Goal: Information Seeking & Learning: Understand process/instructions

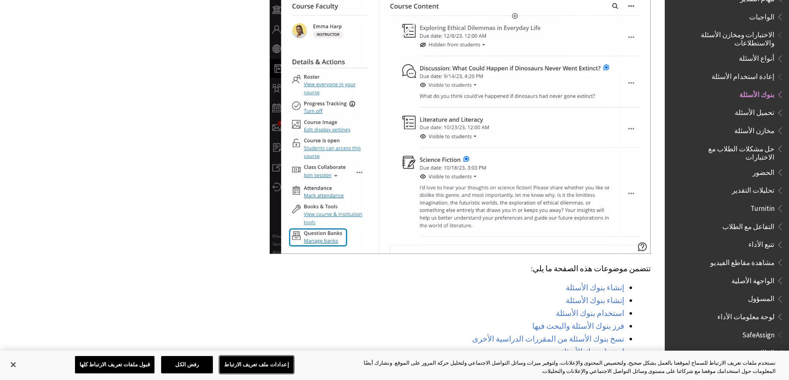
scroll to position [414, 0]
click at [762, 124] on span "مخازن الأسئلة" at bounding box center [754, 129] width 40 height 11
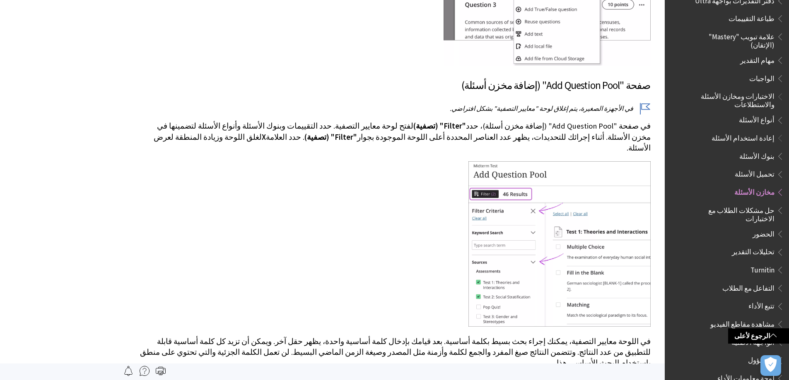
scroll to position [1035, 0]
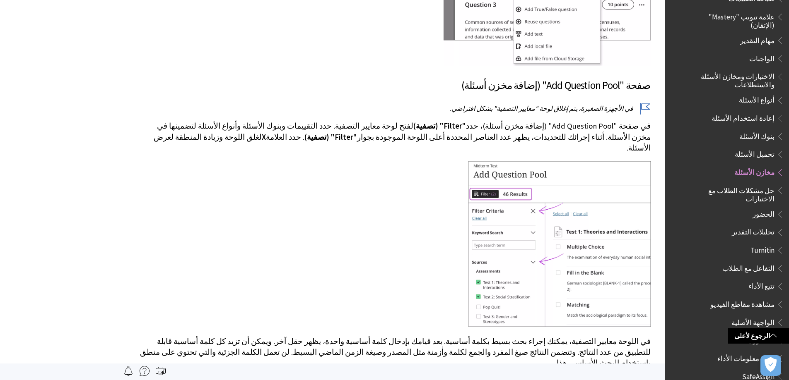
click at [757, 166] on span "مخازن الأسئلة" at bounding box center [754, 171] width 40 height 11
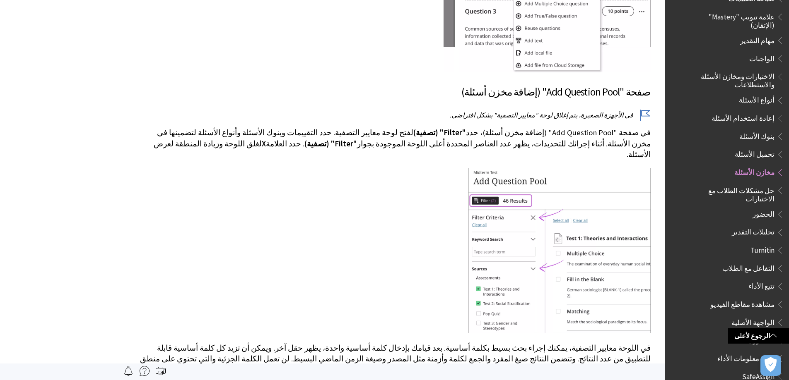
scroll to position [704, 0]
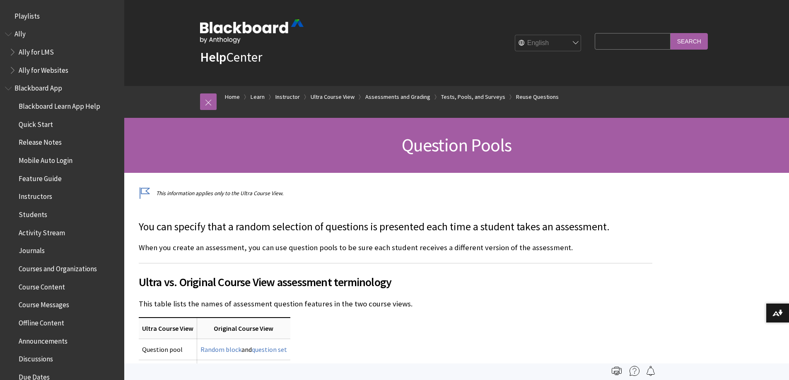
scroll to position [1410, 0]
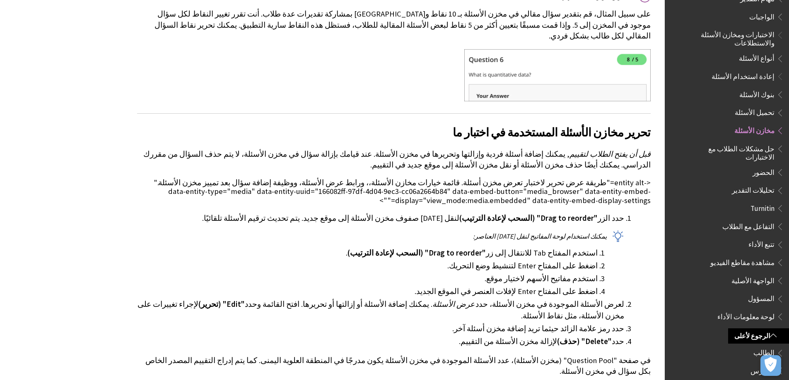
scroll to position [2649, 0]
